Goal: Task Accomplishment & Management: Manage account settings

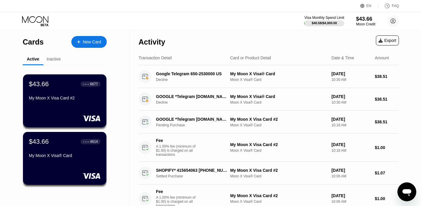
click at [409, 28] on div "Visa Monthly Spend Limit $40.58 / $4,000.00 $43.66 Moon Credit [EMAIL_ADDRESS][…" at bounding box center [210, 21] width 421 height 18
click at [92, 40] on div "New Card" at bounding box center [92, 42] width 18 height 5
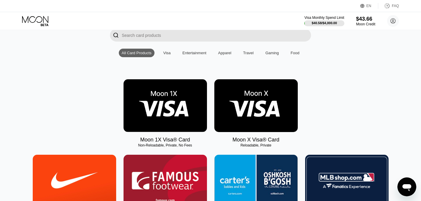
scroll to position [45, 0]
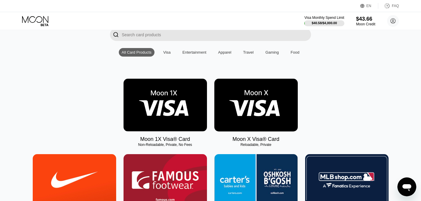
click at [262, 112] on img at bounding box center [255, 105] width 83 height 53
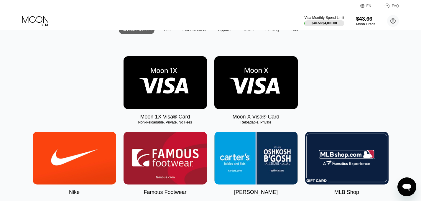
scroll to position [73, 0]
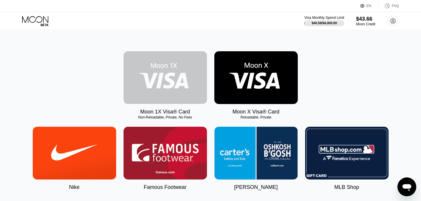
click at [171, 91] on img at bounding box center [165, 77] width 83 height 53
